Goal: Task Accomplishment & Management: Manage account settings

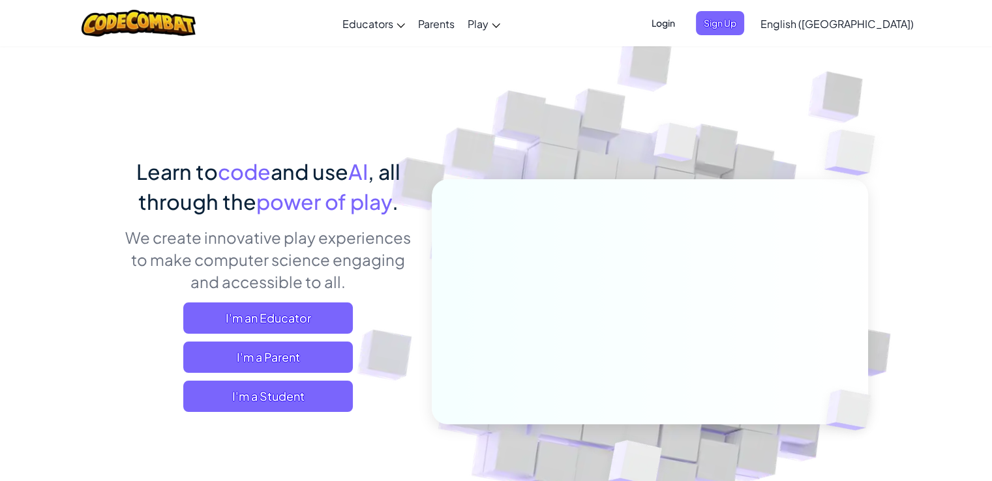
click at [683, 29] on span "Login" at bounding box center [663, 23] width 39 height 24
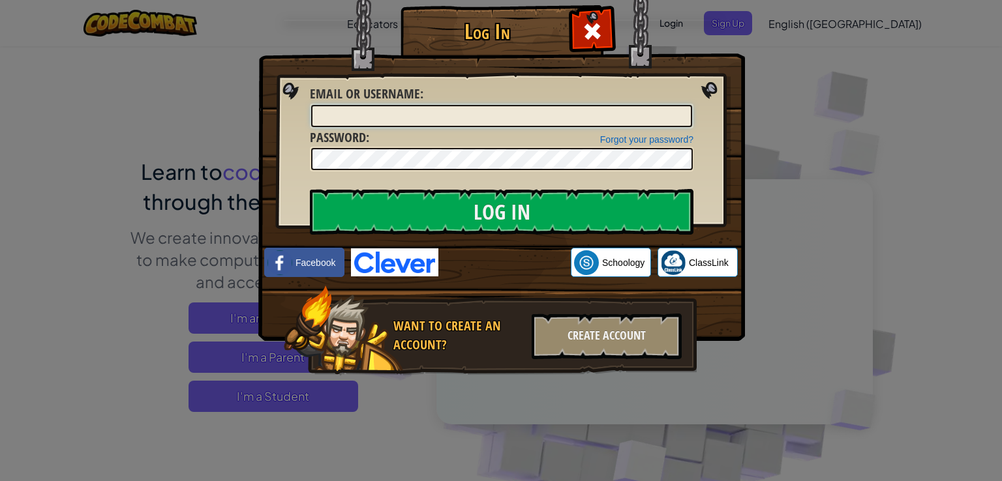
click at [477, 110] on input "Email or Username :" at bounding box center [501, 116] width 381 height 22
type input "CNML-MacC"
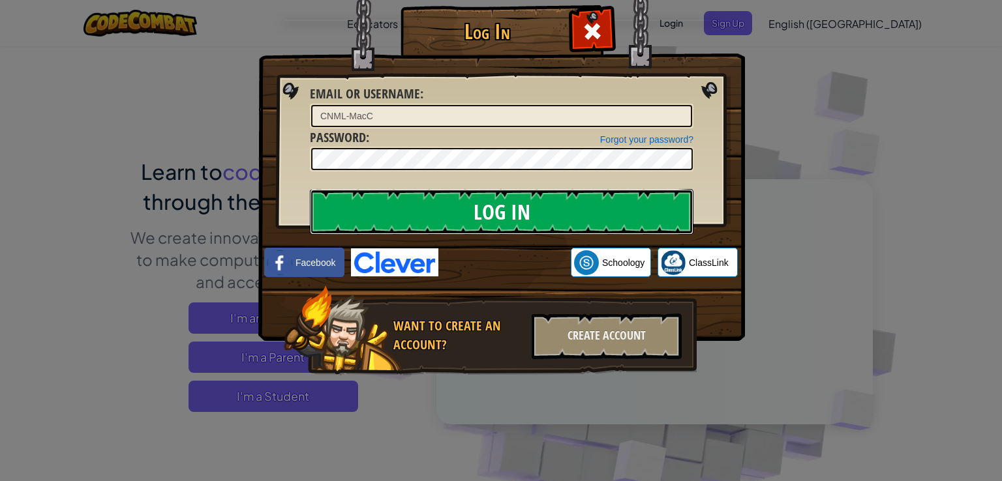
click at [476, 219] on input "Log In" at bounding box center [502, 212] width 384 height 46
click at [504, 216] on input "Log In" at bounding box center [502, 212] width 384 height 46
click at [532, 205] on input "Log In" at bounding box center [502, 212] width 384 height 46
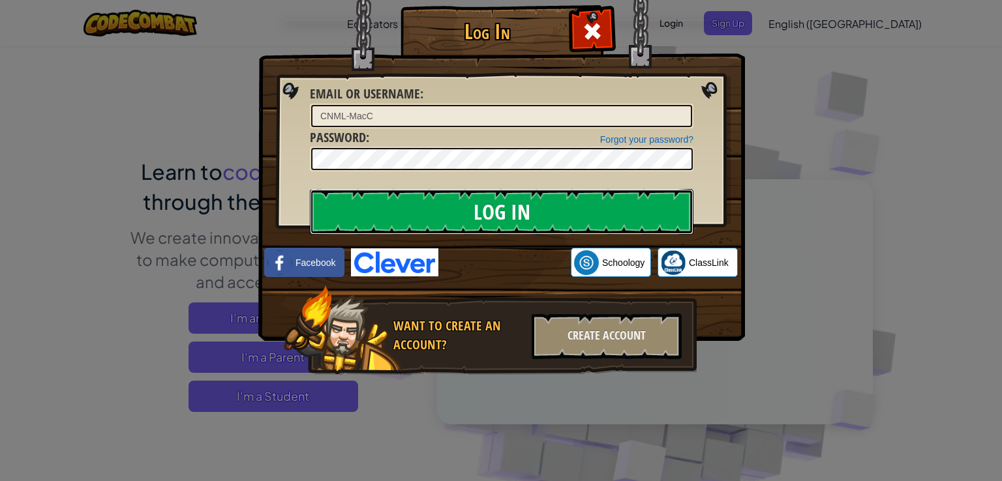
click at [532, 205] on input "Log In" at bounding box center [502, 212] width 384 height 46
